Goal: Transaction & Acquisition: Purchase product/service

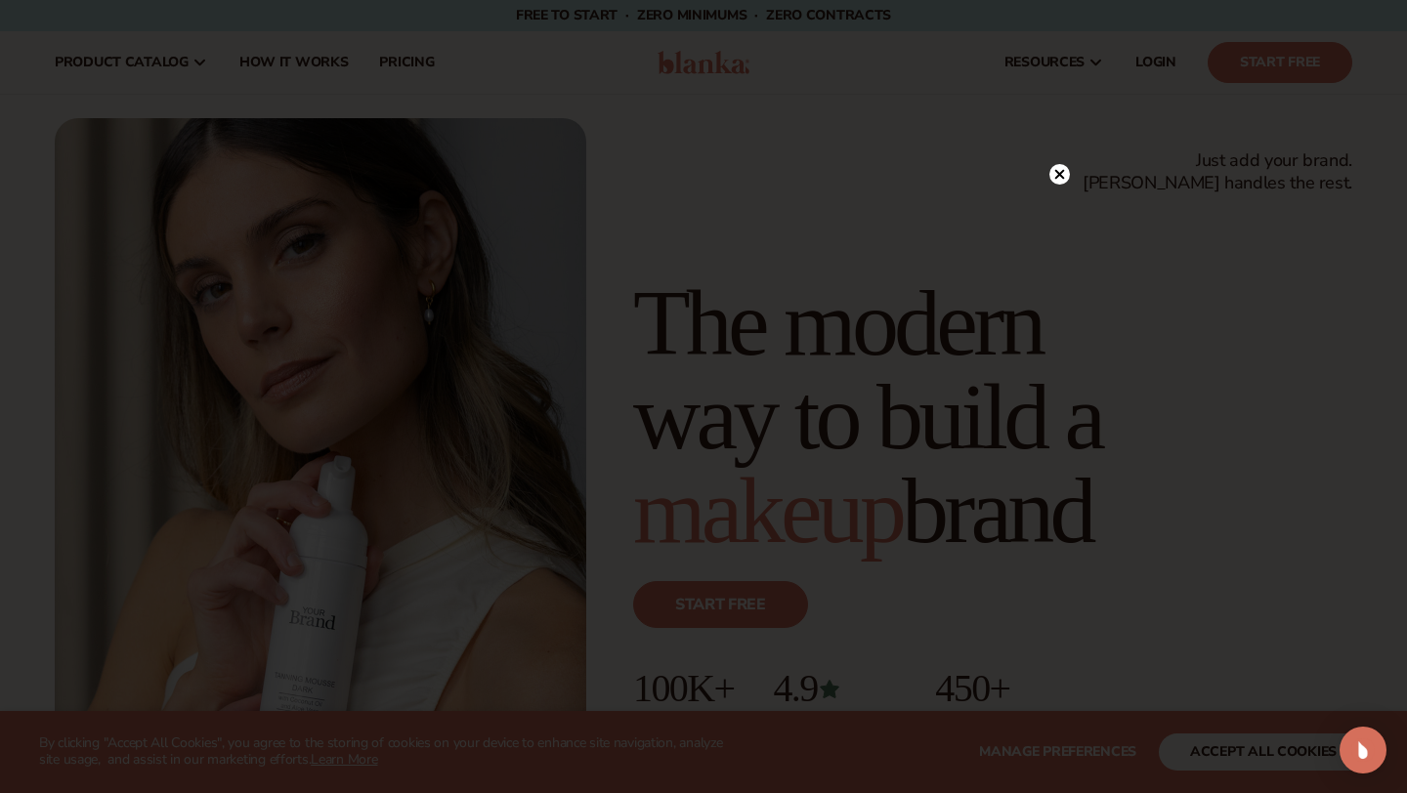
click at [1064, 168] on circle at bounding box center [1059, 174] width 21 height 21
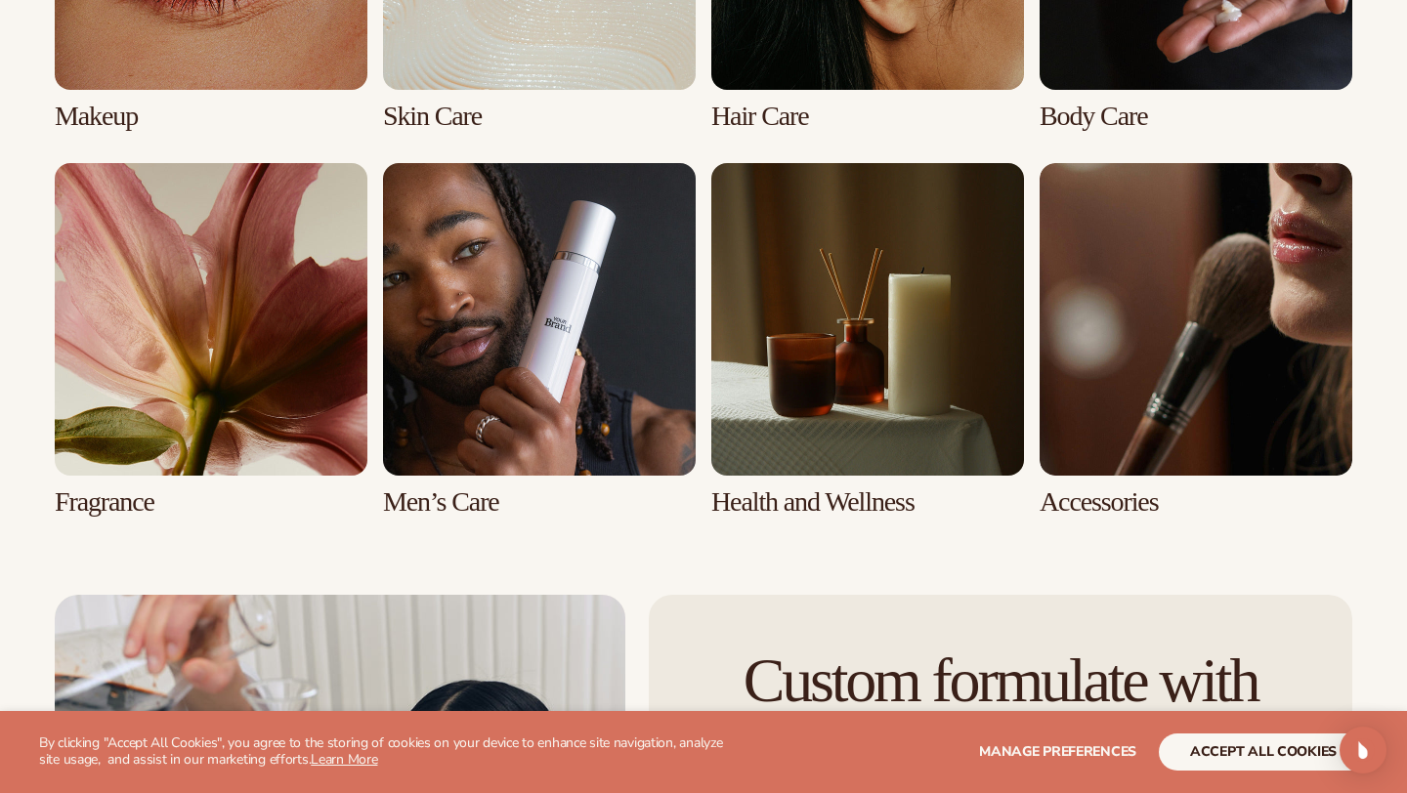
scroll to position [3988, 0]
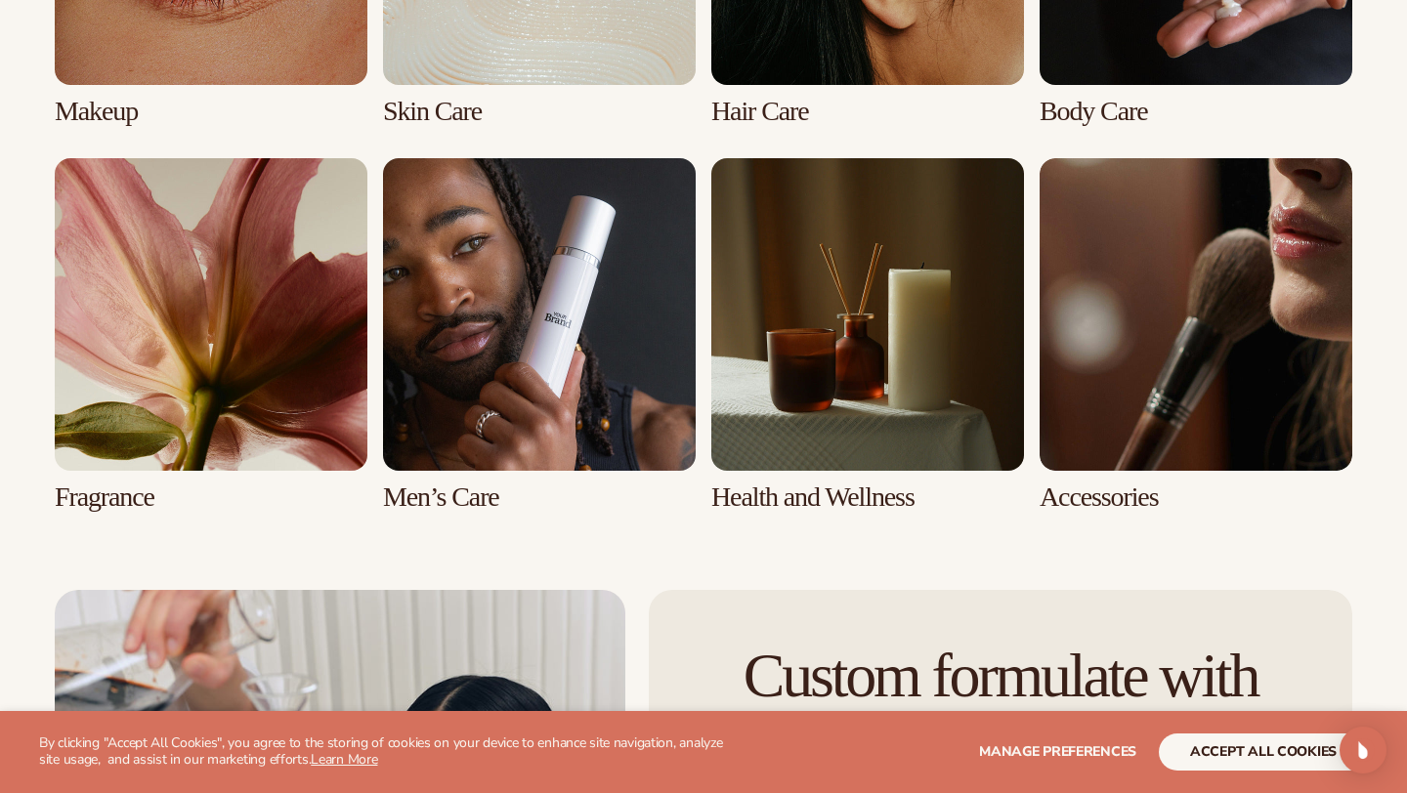
click at [486, 491] on link "6 / 8" at bounding box center [539, 335] width 313 height 355
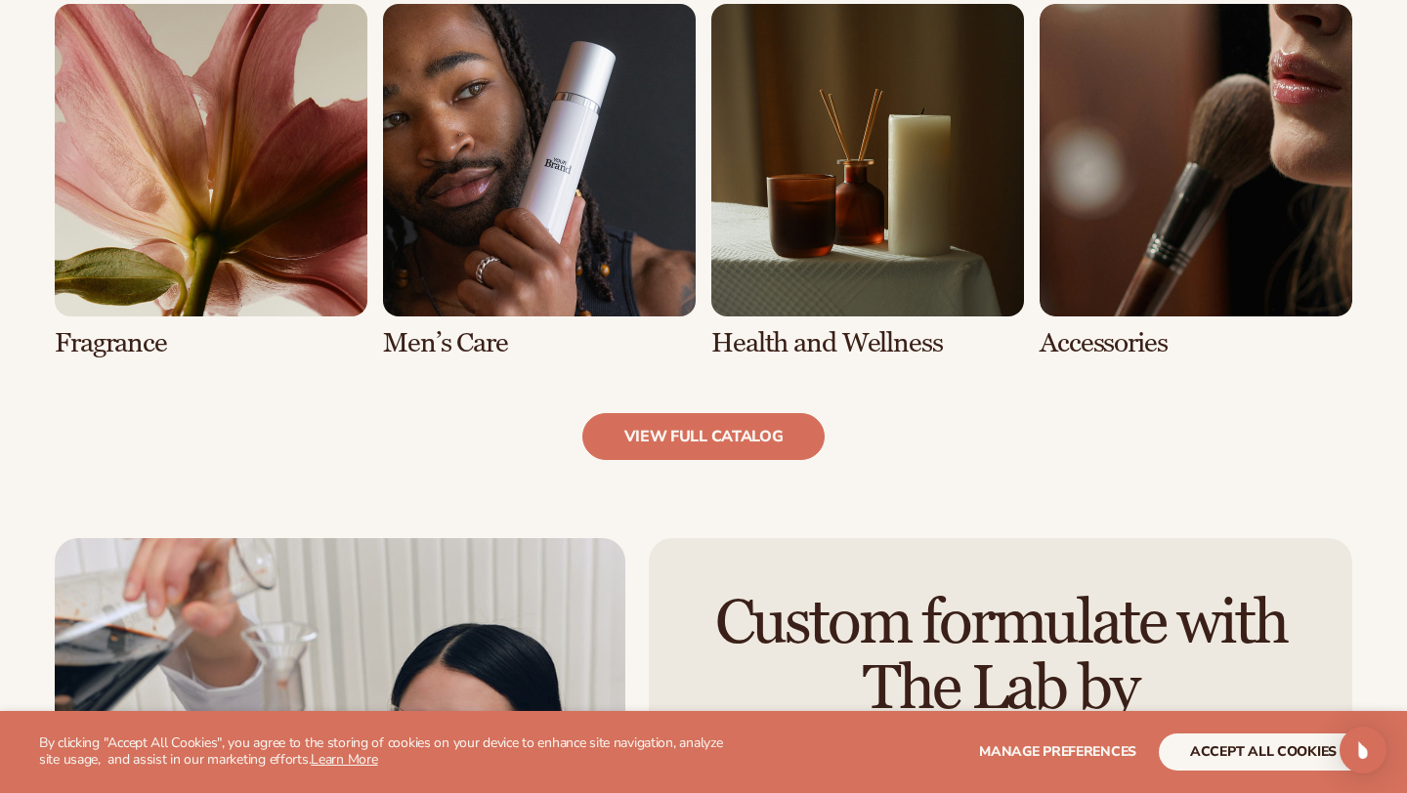
scroll to position [1867, 0]
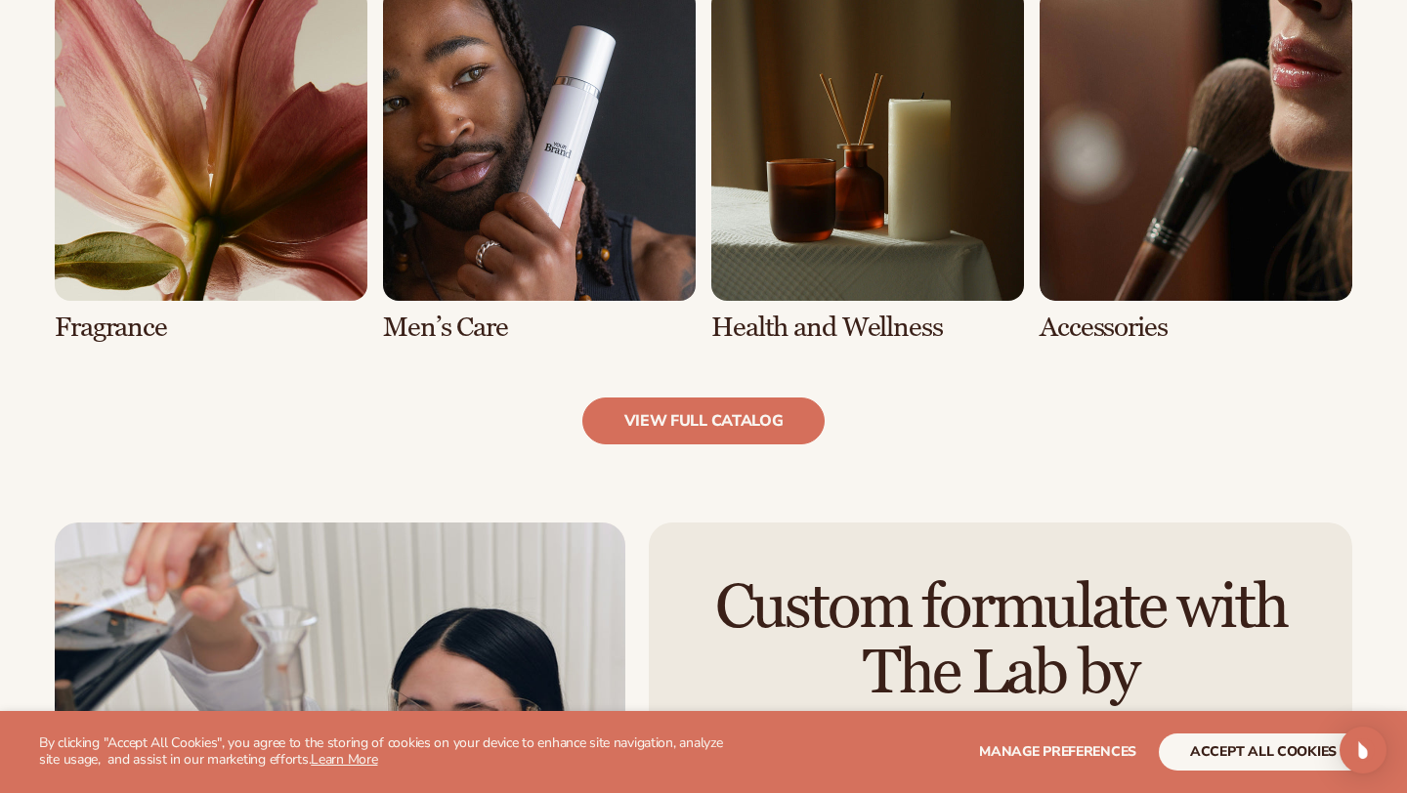
click at [851, 277] on link "7 / 8" at bounding box center [867, 165] width 313 height 355
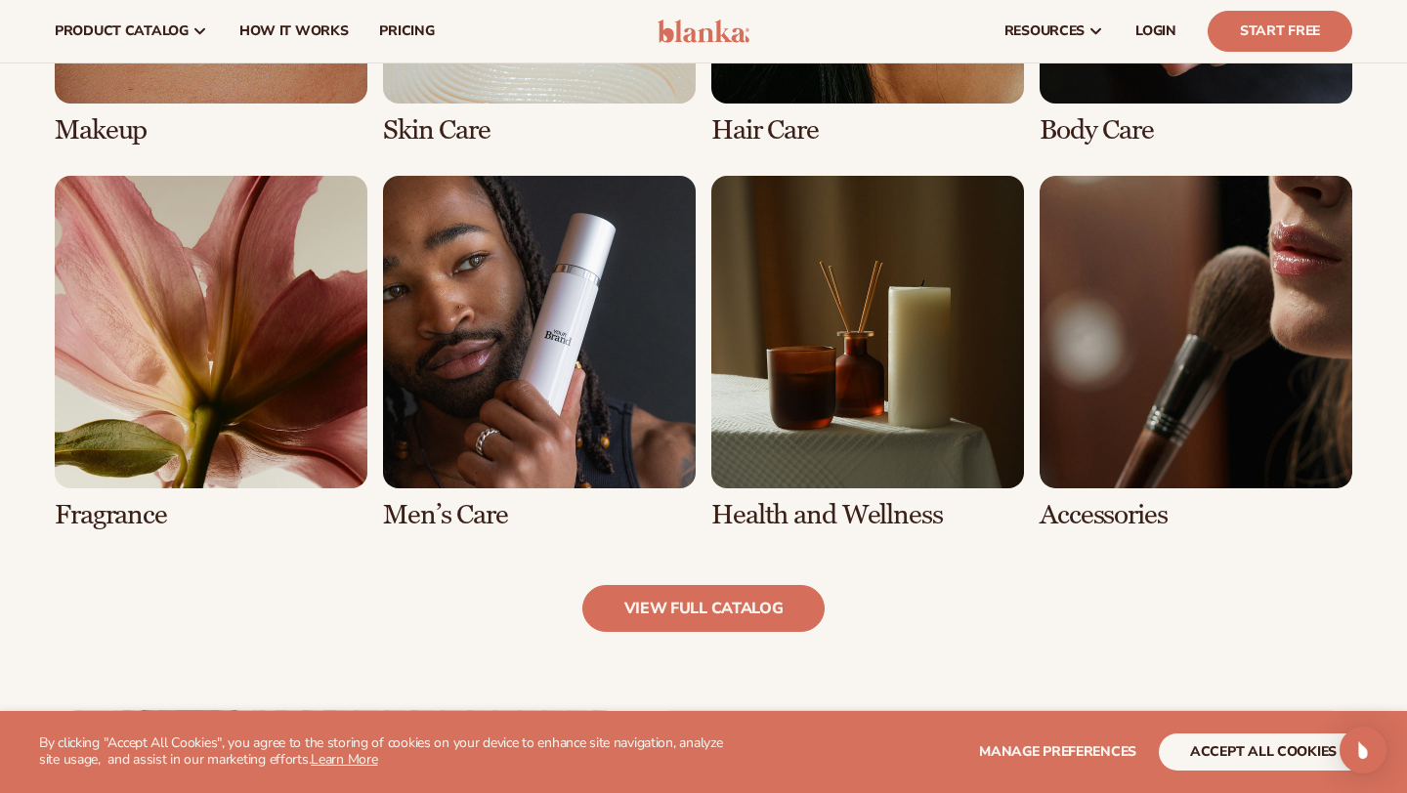
scroll to position [1679, 0]
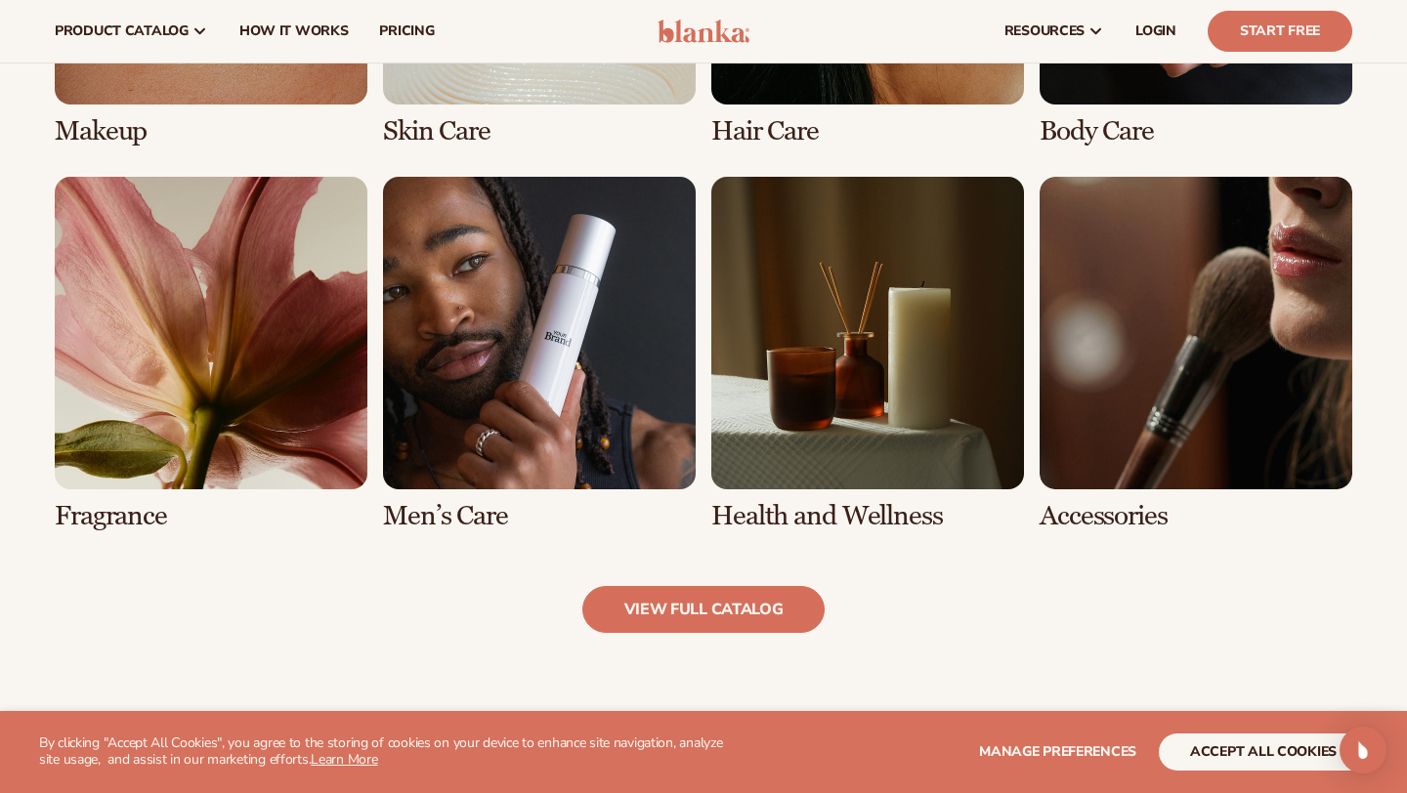
click at [786, 515] on link "7 / 8" at bounding box center [867, 354] width 313 height 355
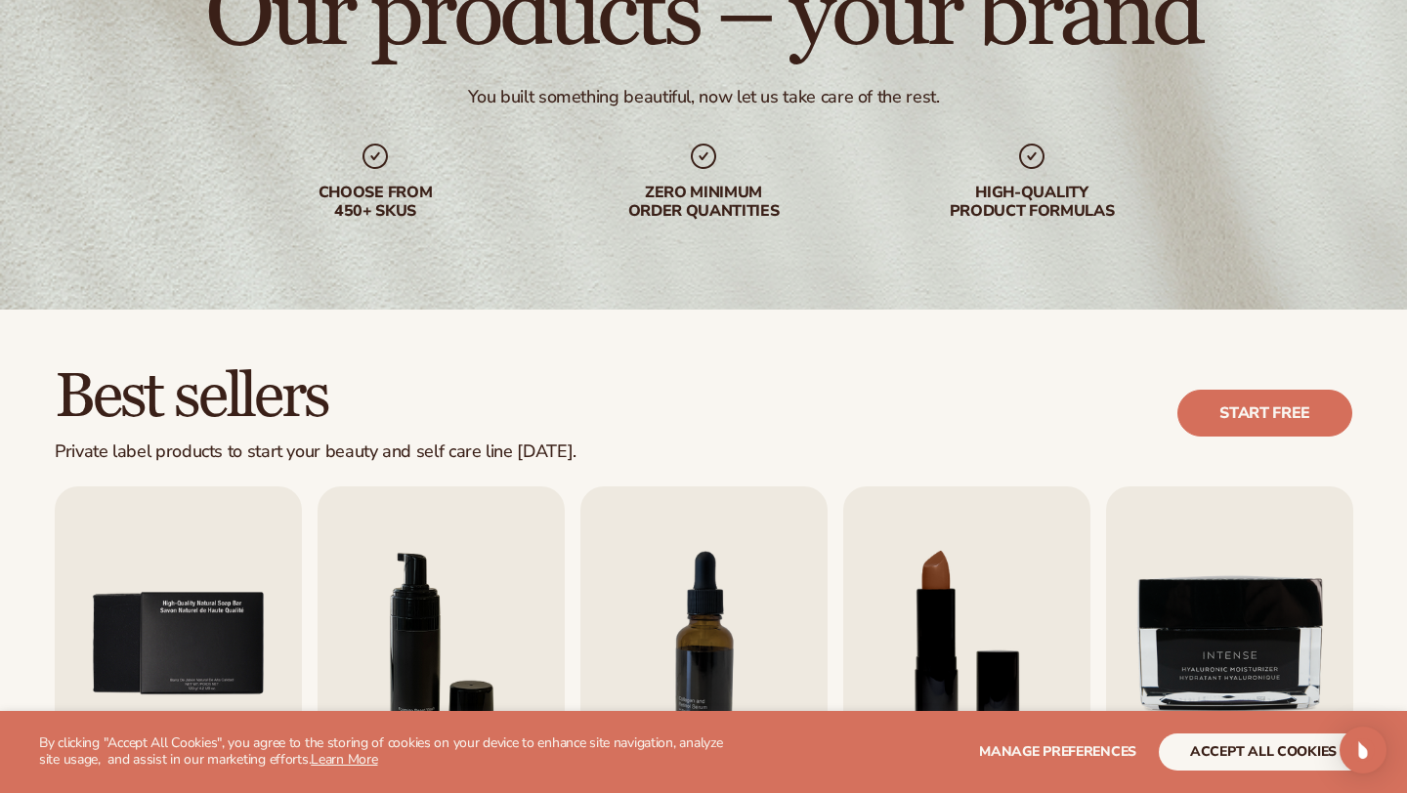
scroll to position [418, 0]
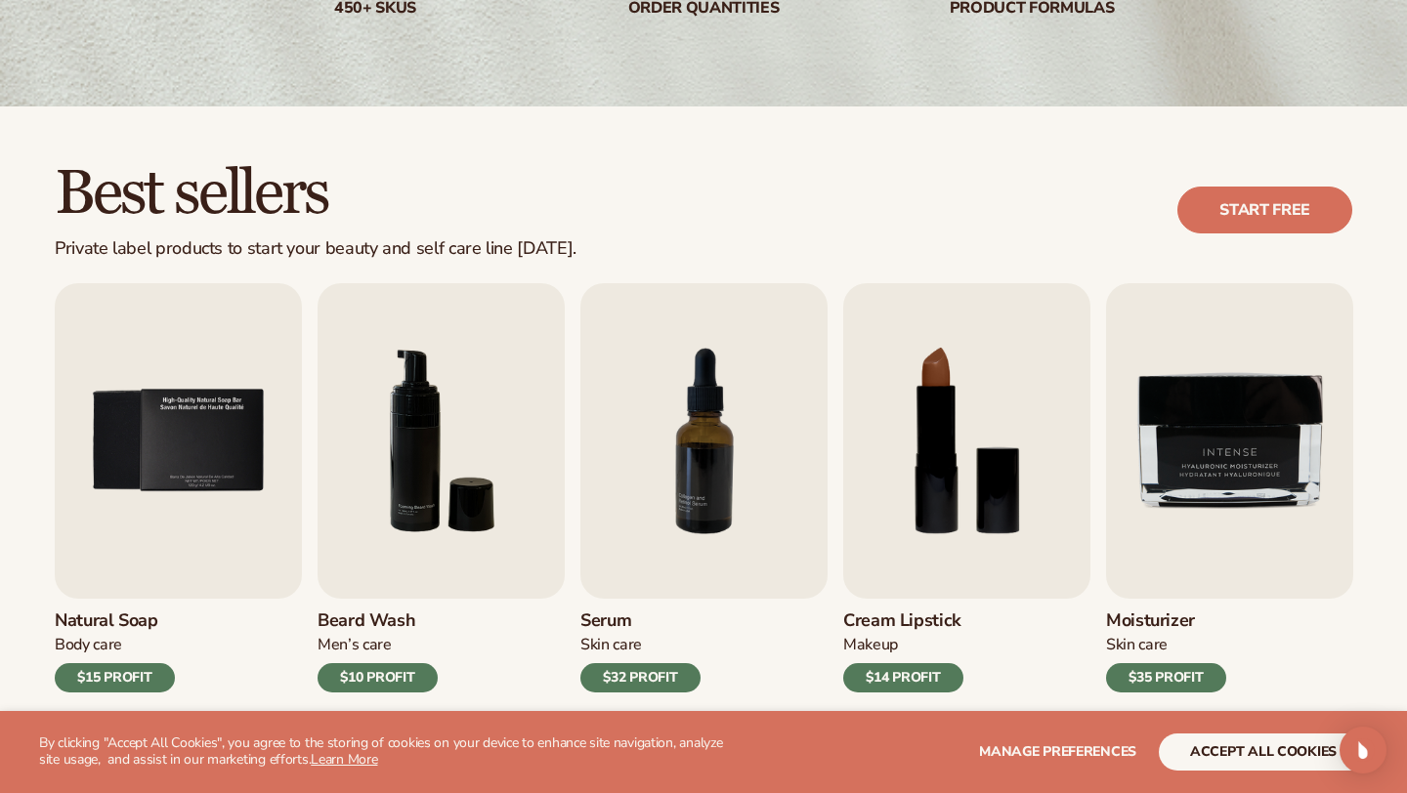
click at [916, 611] on h3 "Cream Lipstick" at bounding box center [903, 621] width 120 height 21
click at [901, 618] on h3 "Cream Lipstick" at bounding box center [903, 621] width 120 height 21
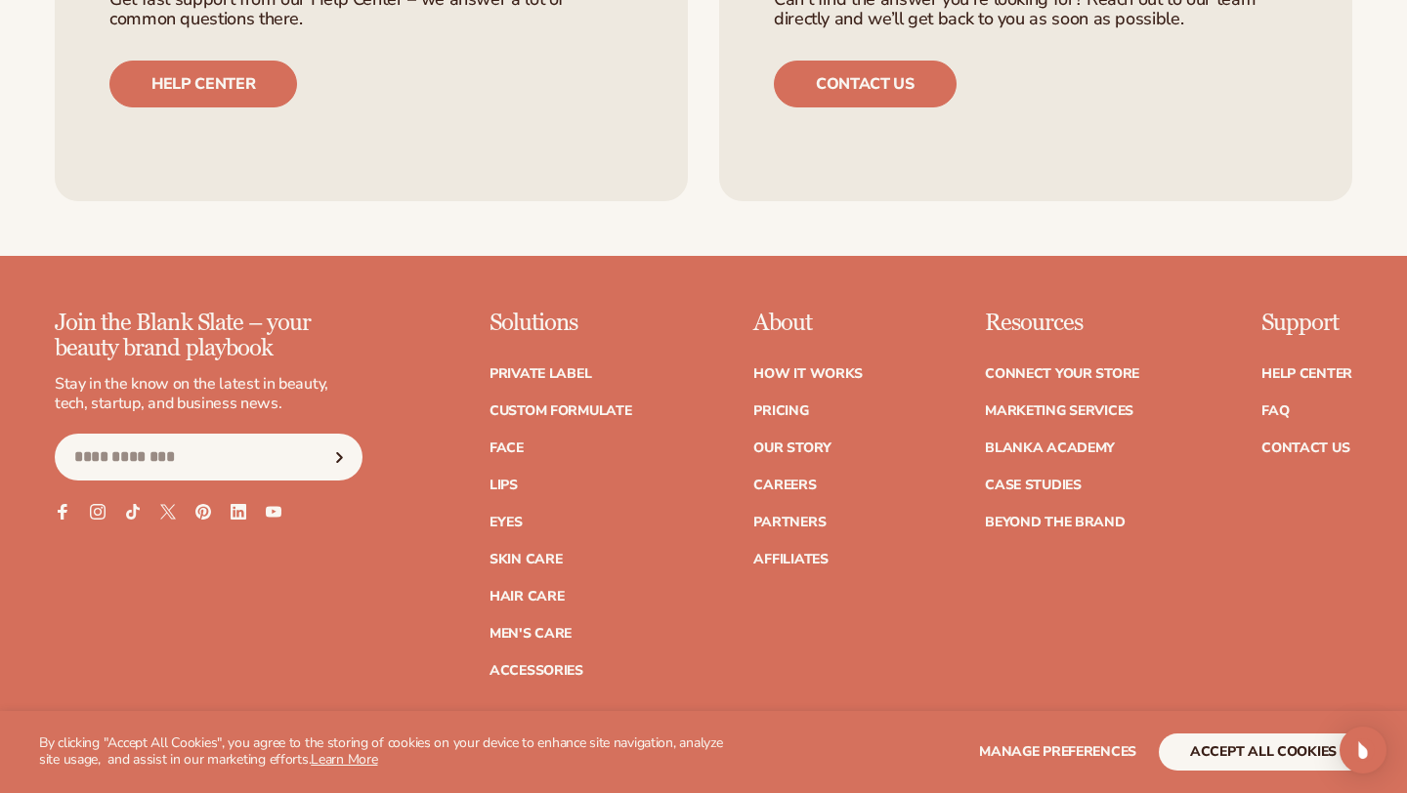
scroll to position [3257, 0]
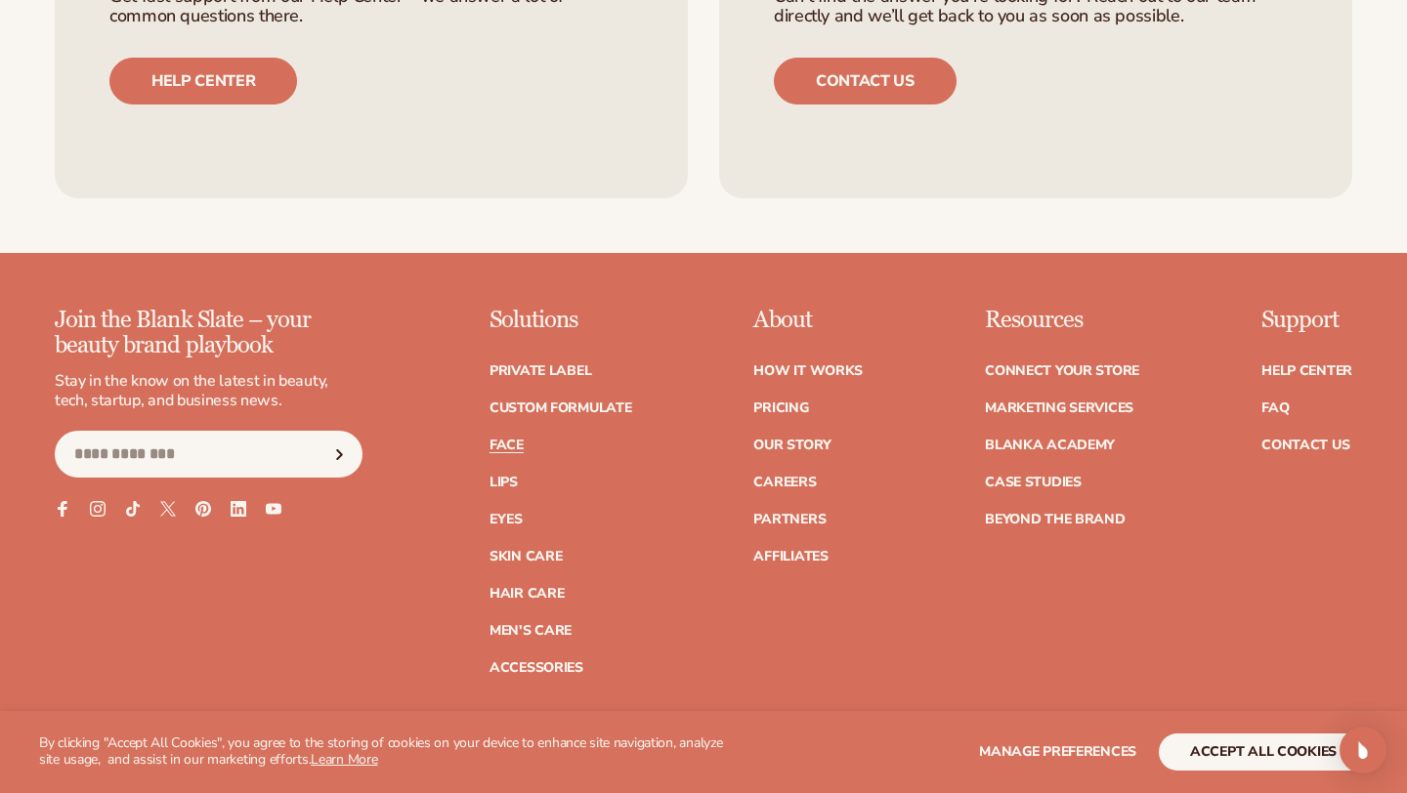
click at [520, 444] on link "Face" at bounding box center [507, 446] width 34 height 14
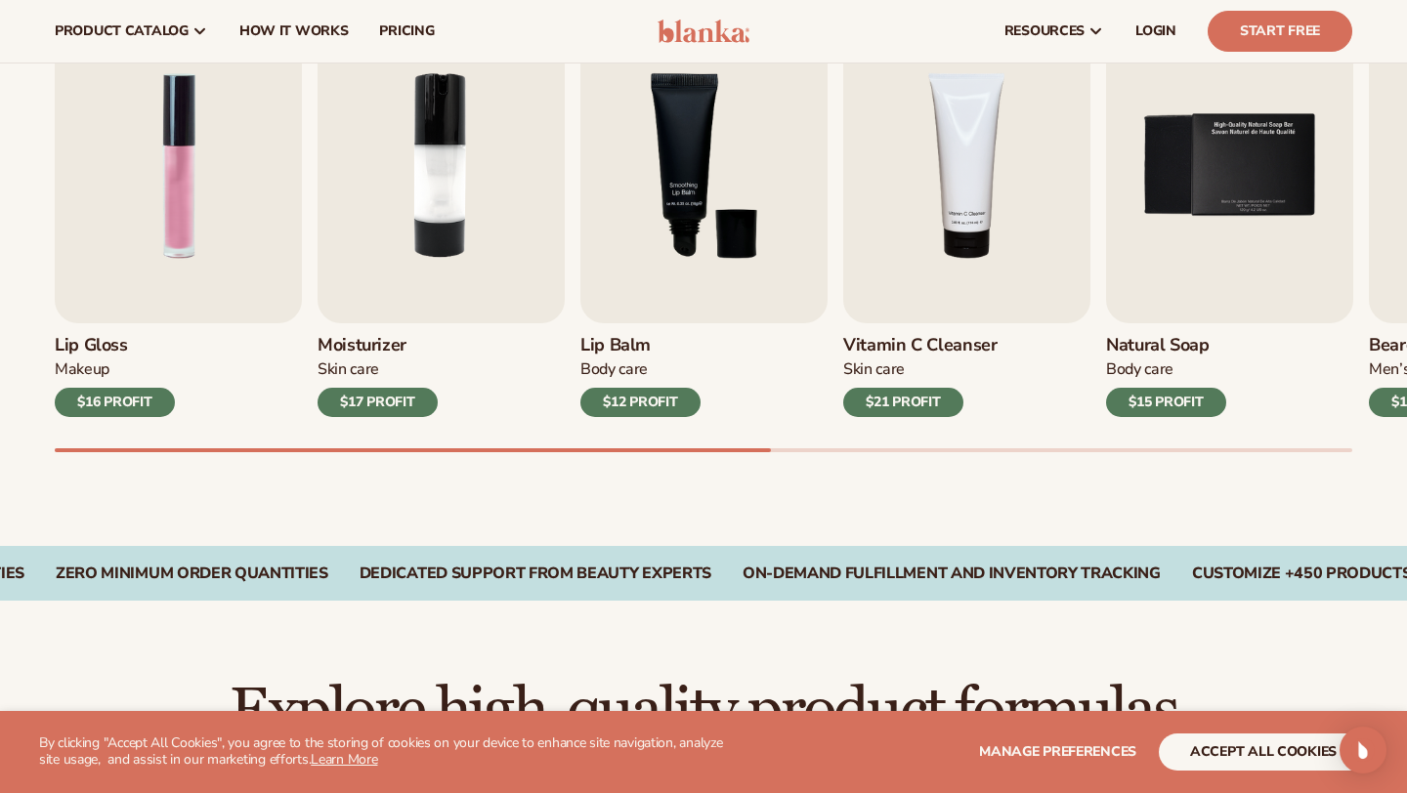
scroll to position [675, 0]
